Goal: Task Accomplishment & Management: Manage account settings

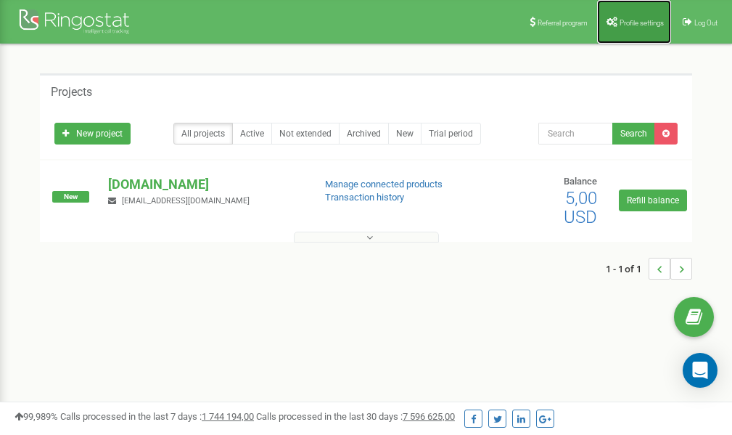
click at [623, 19] on span "Profile settings" at bounding box center [642, 23] width 44 height 8
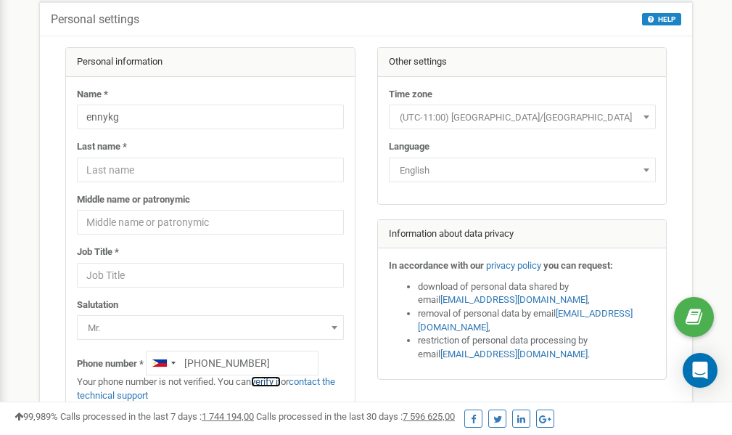
click at [273, 382] on link "verify it" at bounding box center [266, 381] width 30 height 11
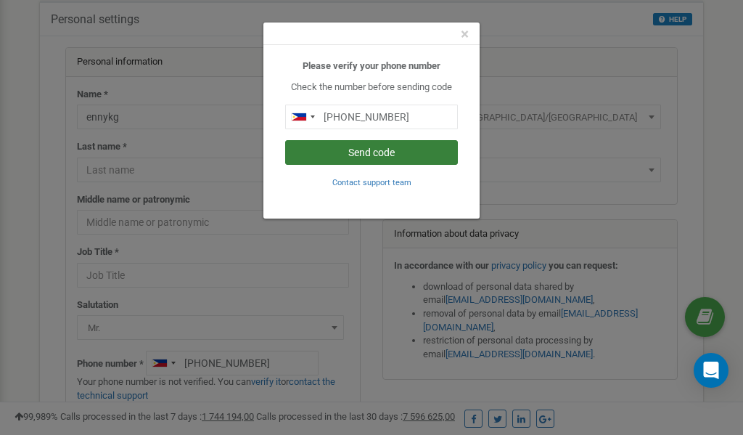
click at [348, 150] on button "Send code" at bounding box center [371, 152] width 173 height 25
